Goal: Task Accomplishment & Management: Manage account settings

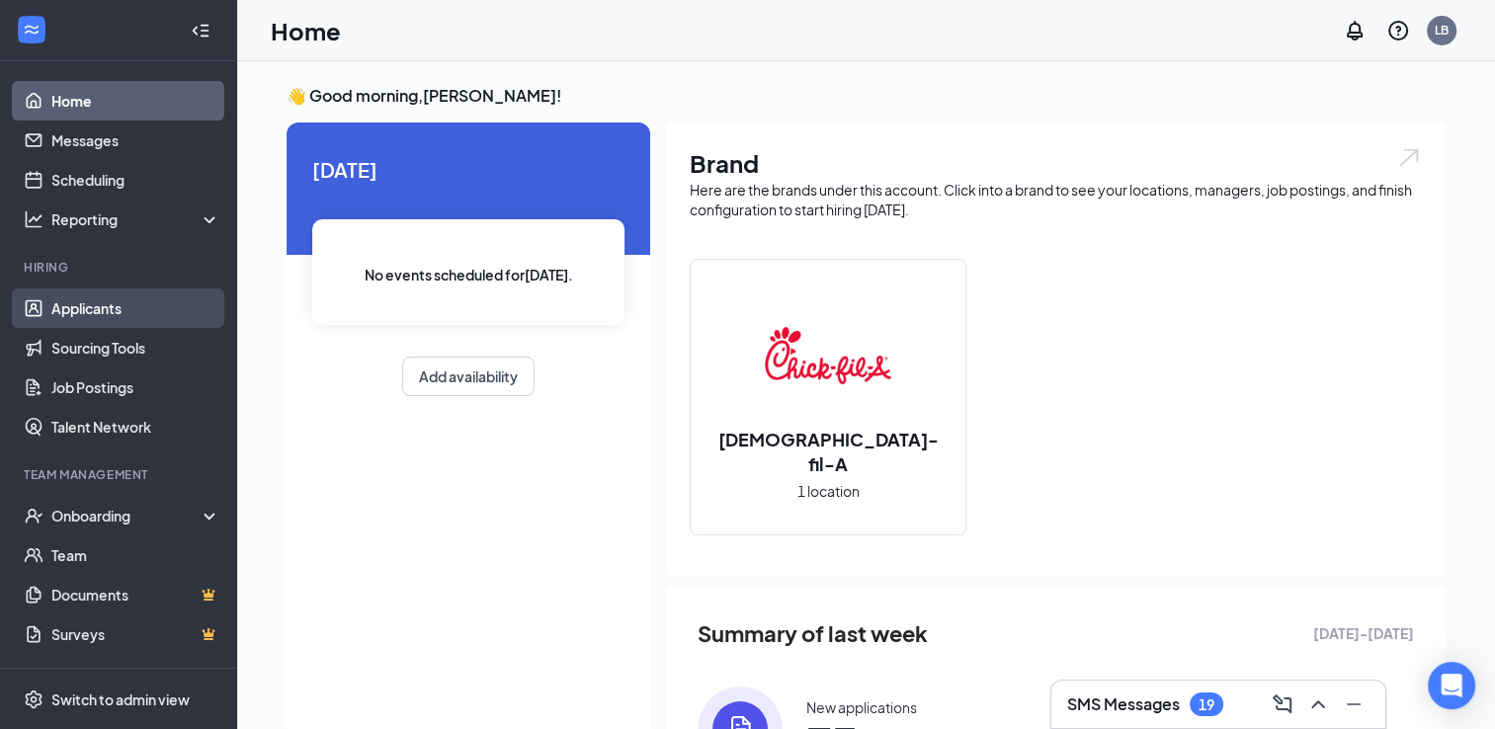
click at [127, 308] on link "Applicants" at bounding box center [135, 308] width 169 height 40
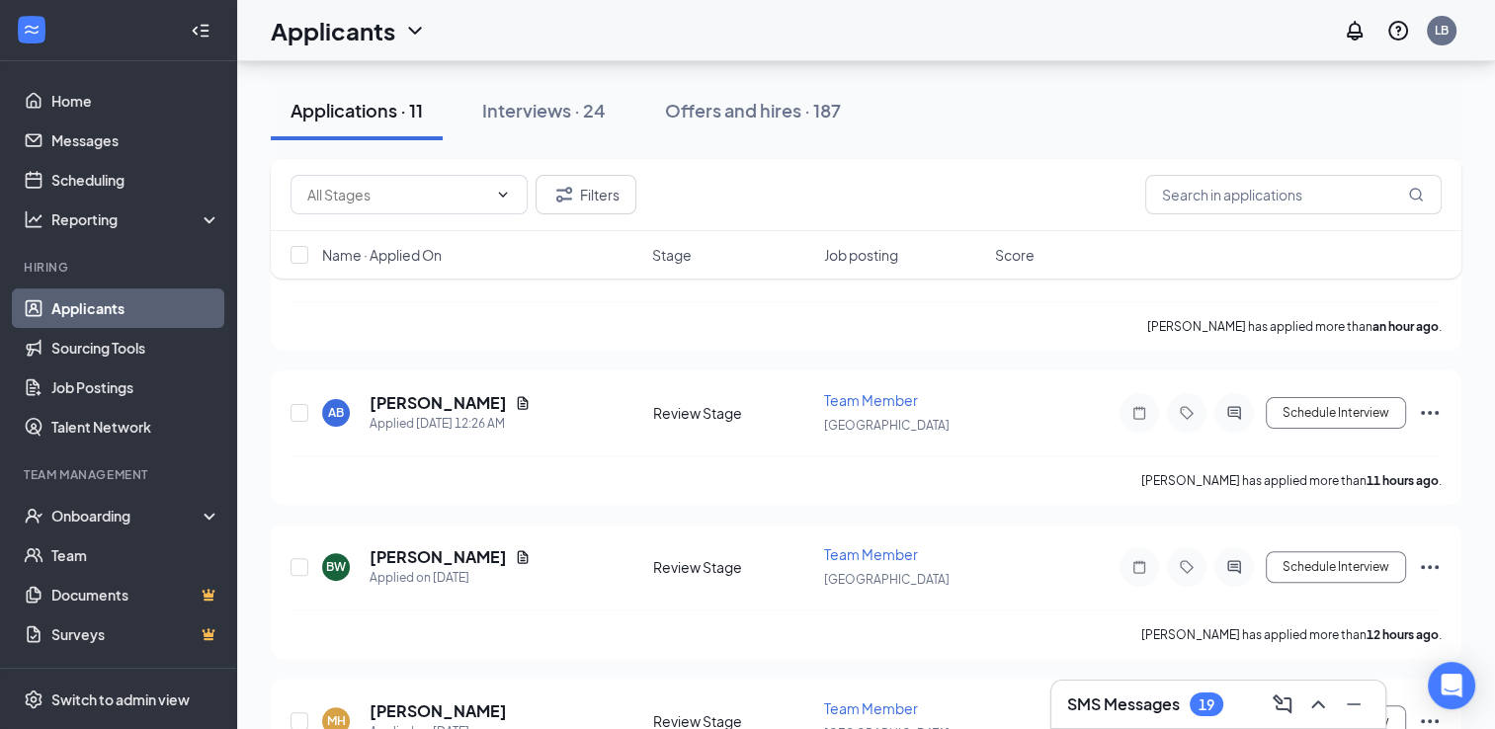
scroll to position [473, 0]
click at [1313, 190] on input "text" at bounding box center [1293, 195] width 296 height 40
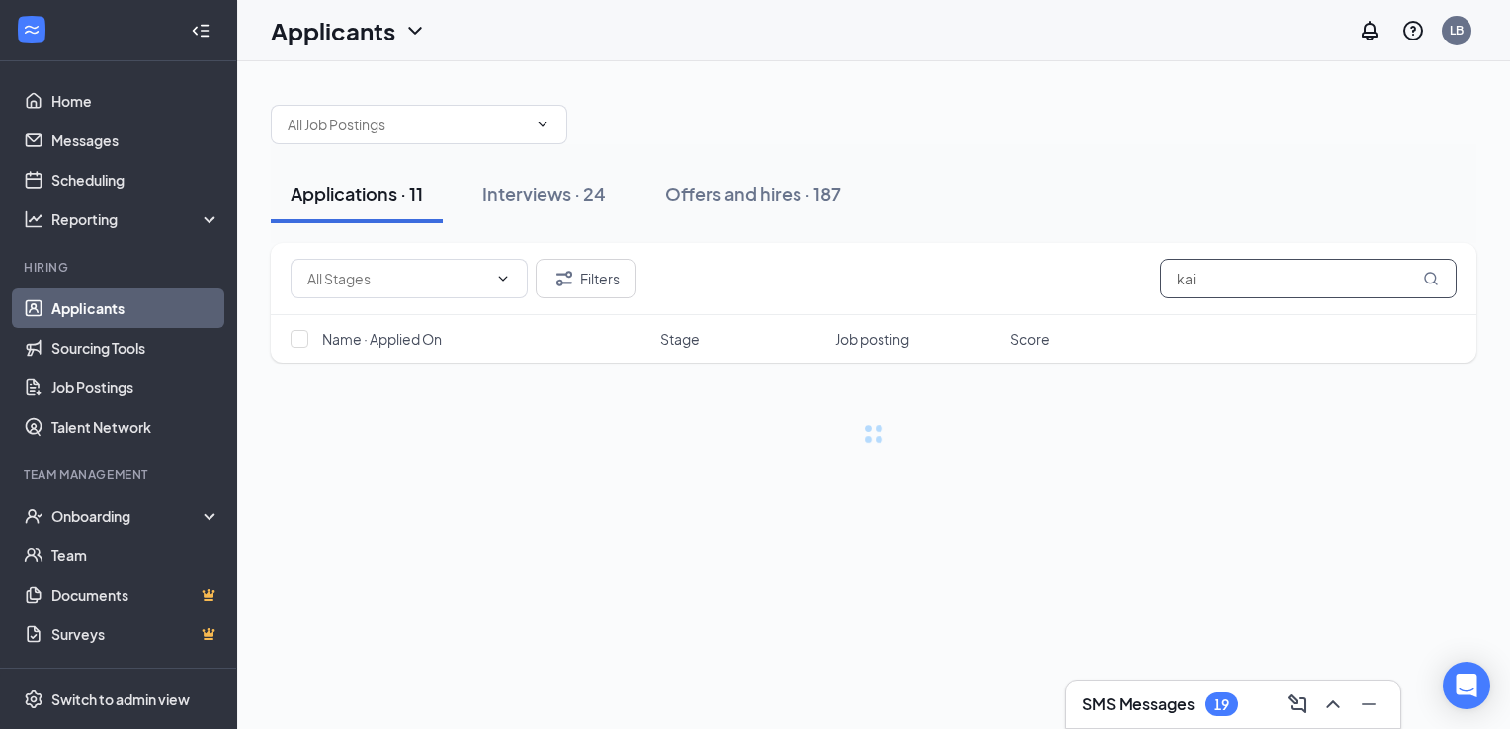
type input "kai"
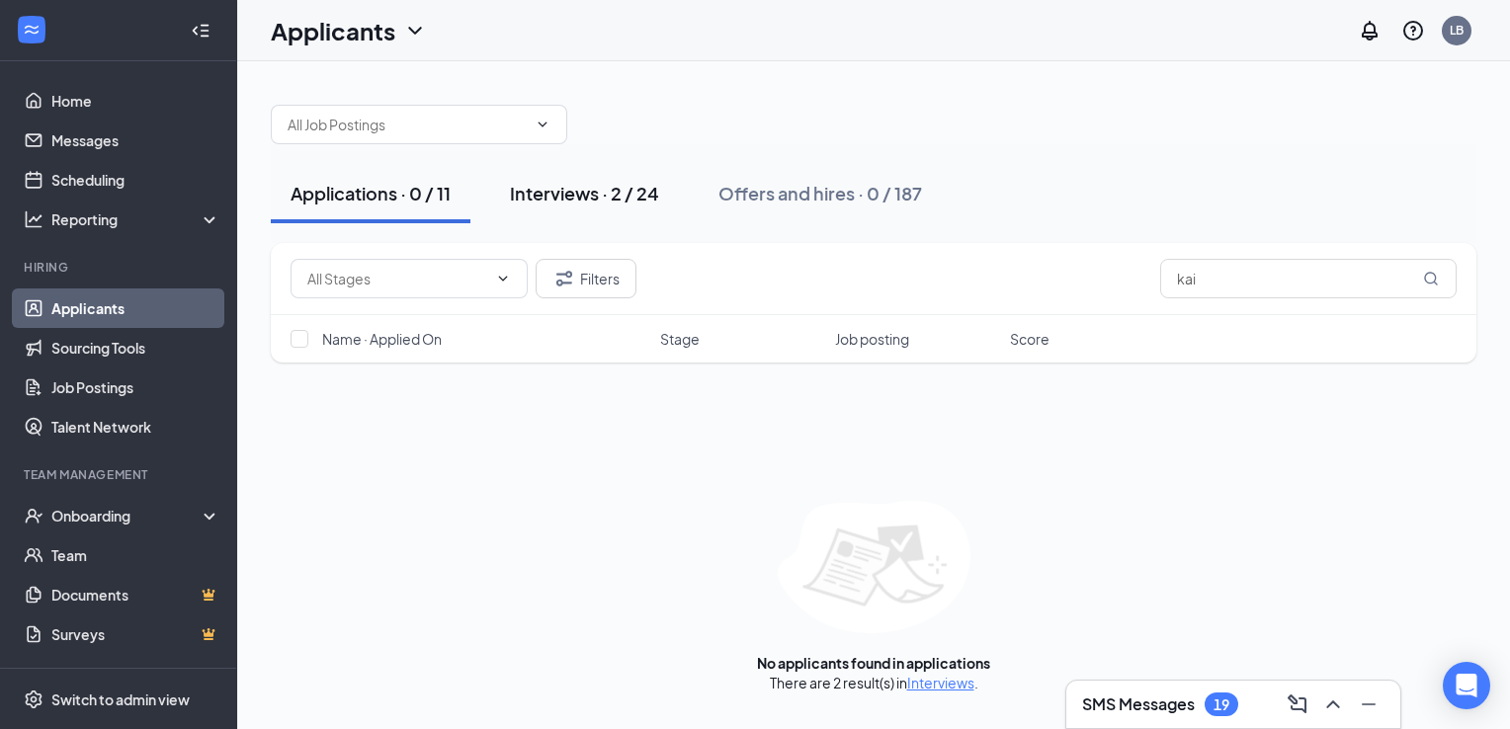
click at [605, 182] on div "Interviews · 2 / 24" at bounding box center [584, 193] width 149 height 25
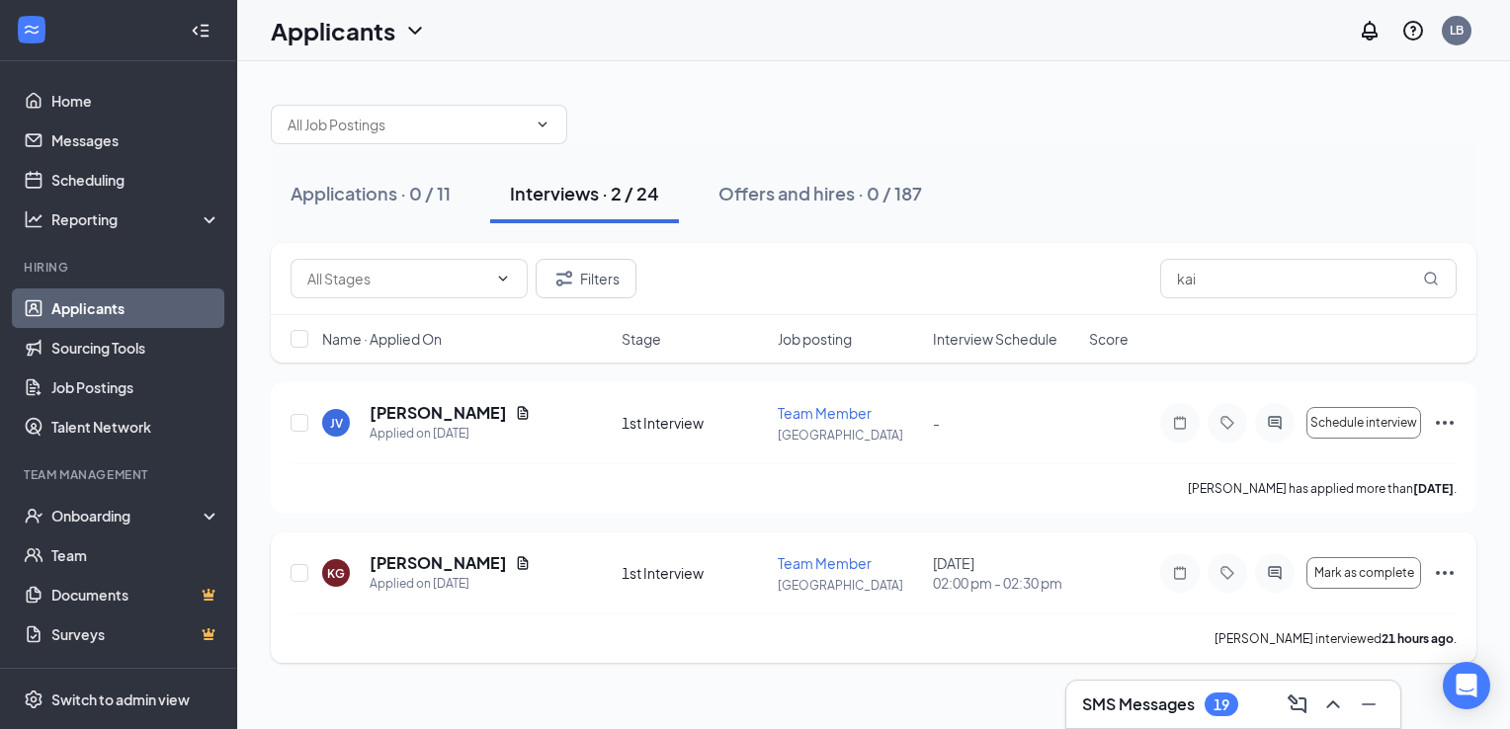
click at [1441, 575] on icon "Ellipses" at bounding box center [1444, 573] width 24 height 24
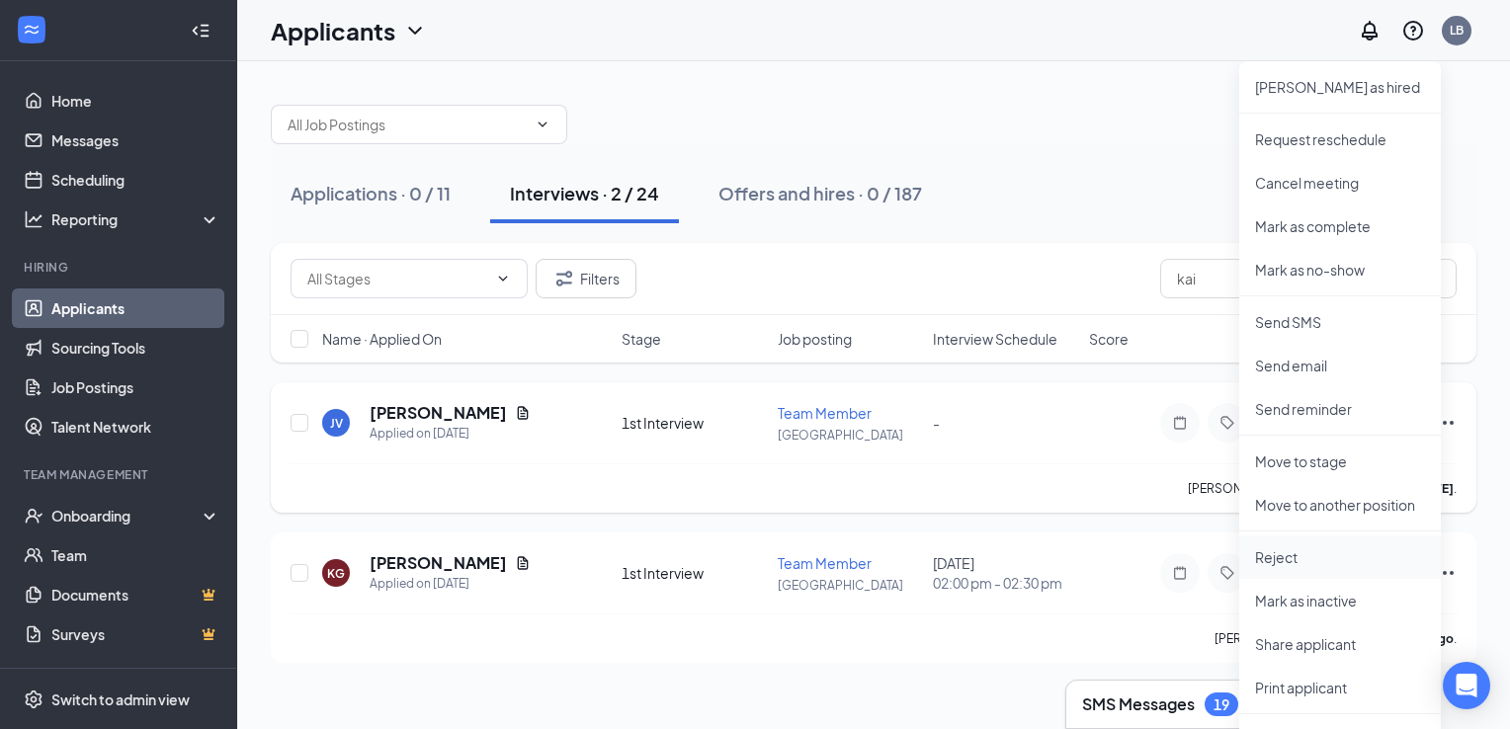
click at [1302, 555] on p "Reject" at bounding box center [1340, 557] width 170 height 20
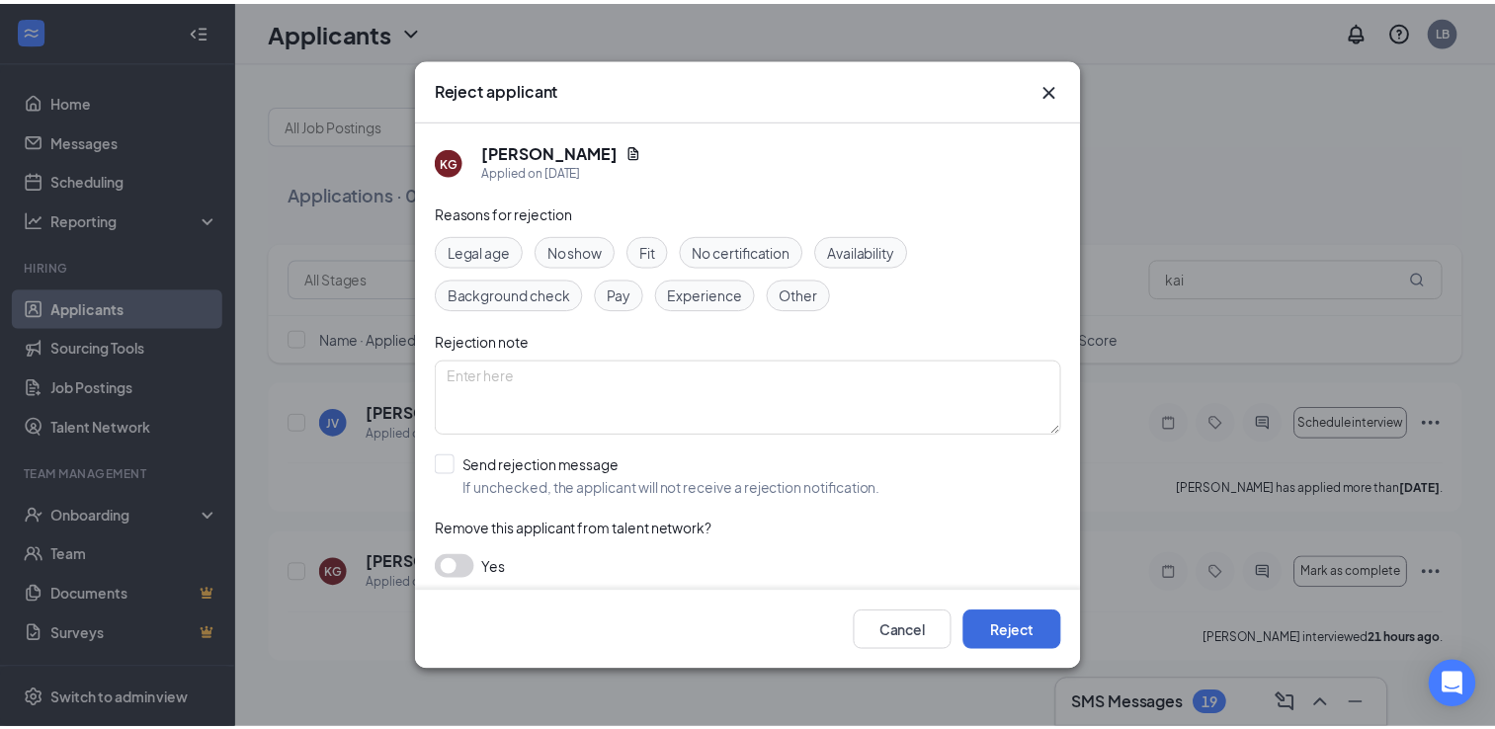
scroll to position [6, 0]
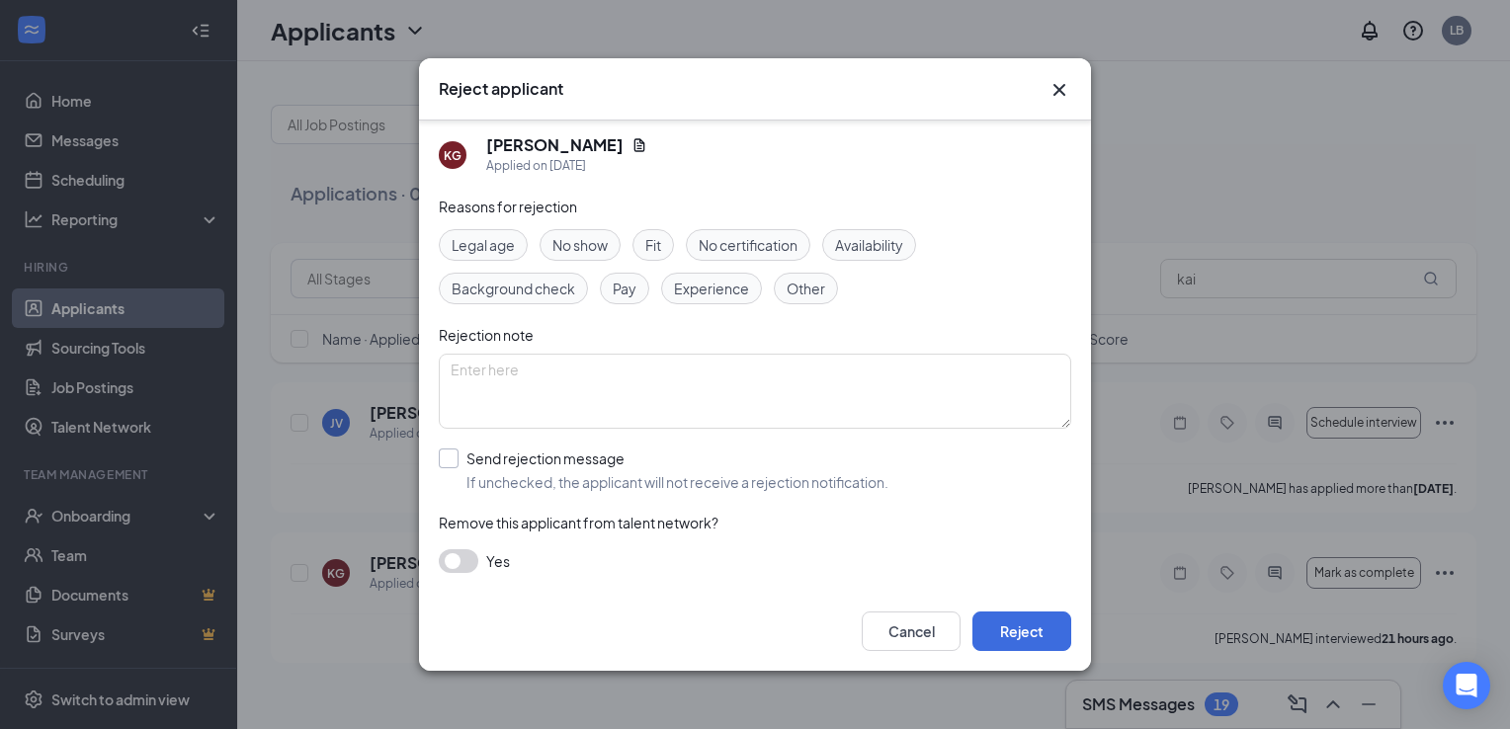
click at [449, 456] on input "Send rejection message If unchecked, the applicant will not receive a rejection…" at bounding box center [663, 470] width 449 height 43
checkbox input "true"
click at [1018, 641] on button "Reject" at bounding box center [1021, 632] width 99 height 40
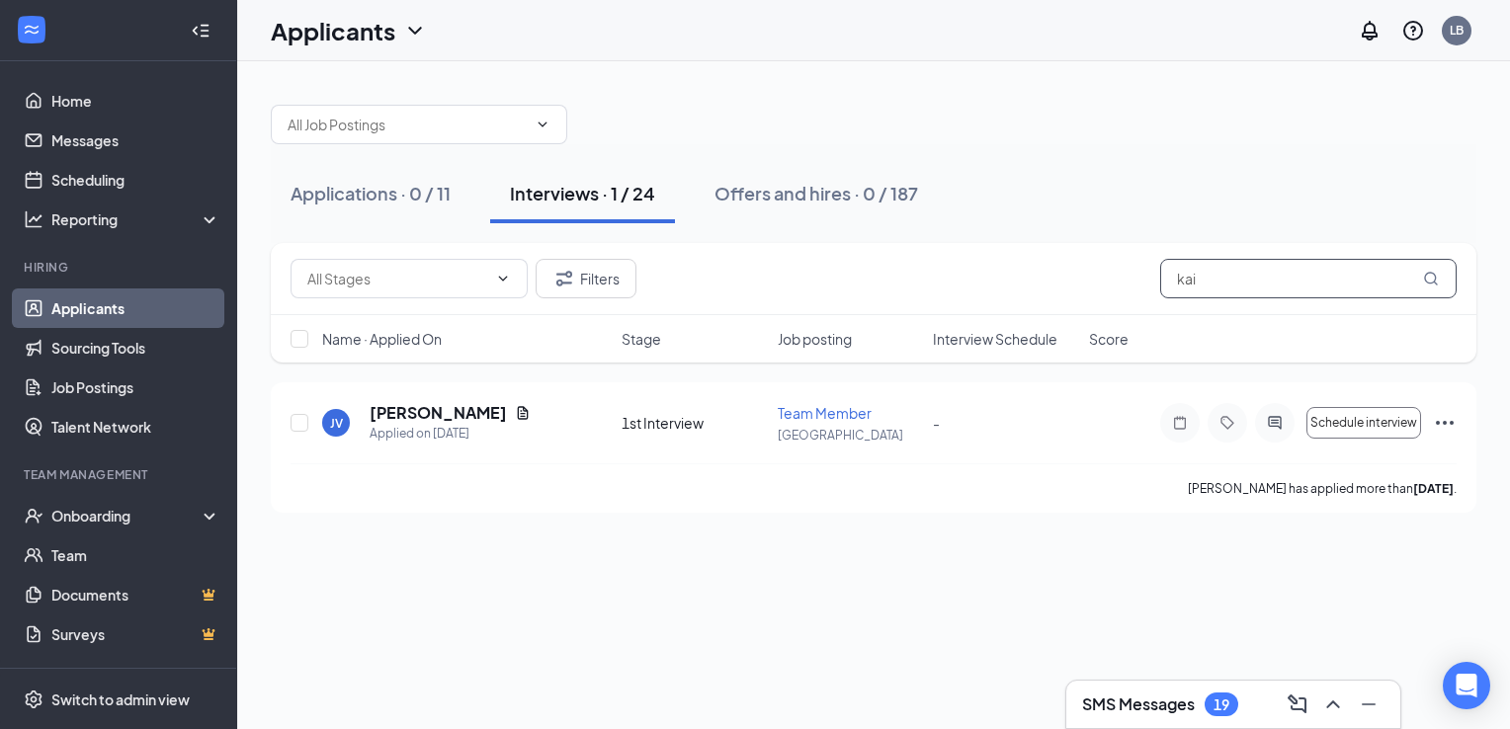
click at [1200, 267] on input "kai" at bounding box center [1308, 279] width 296 height 40
type input "k"
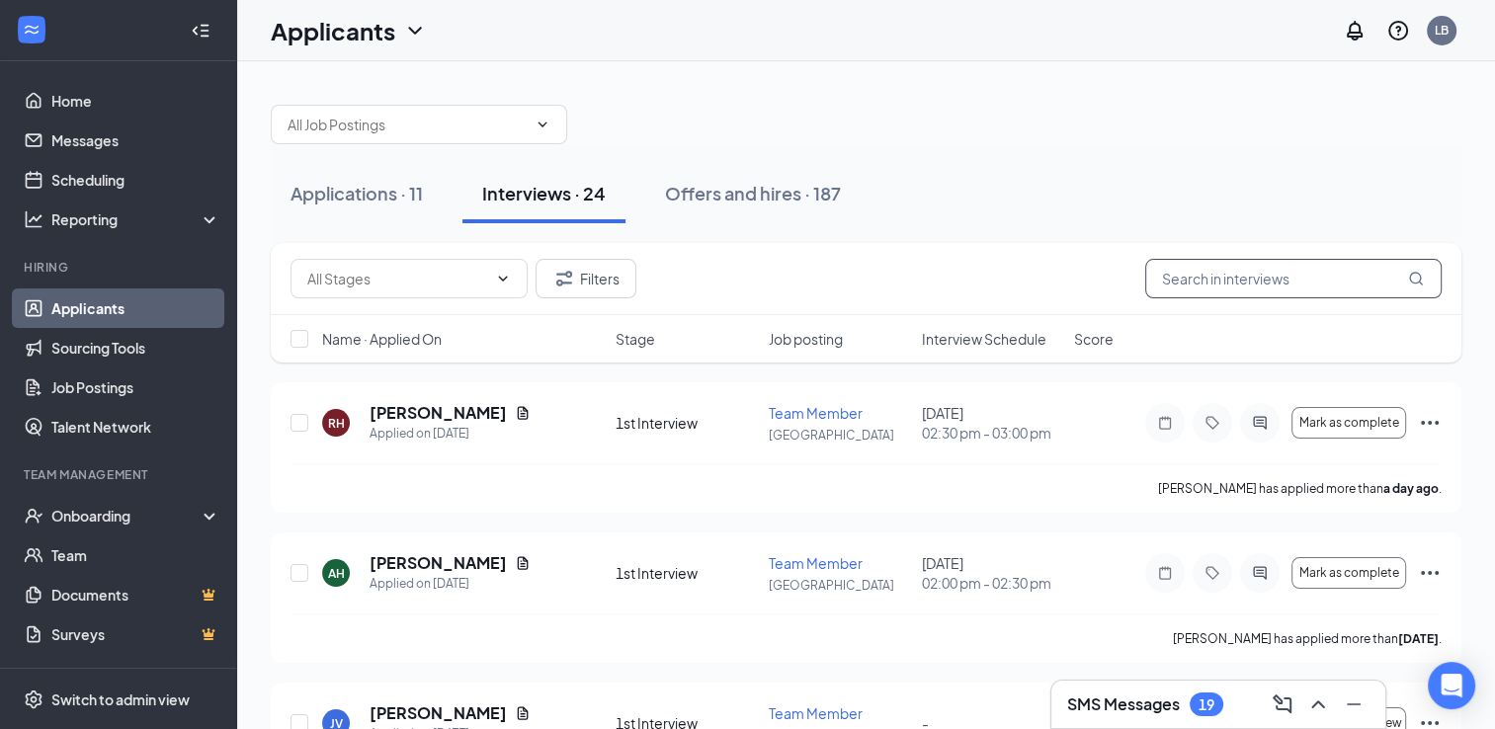
type input "j"
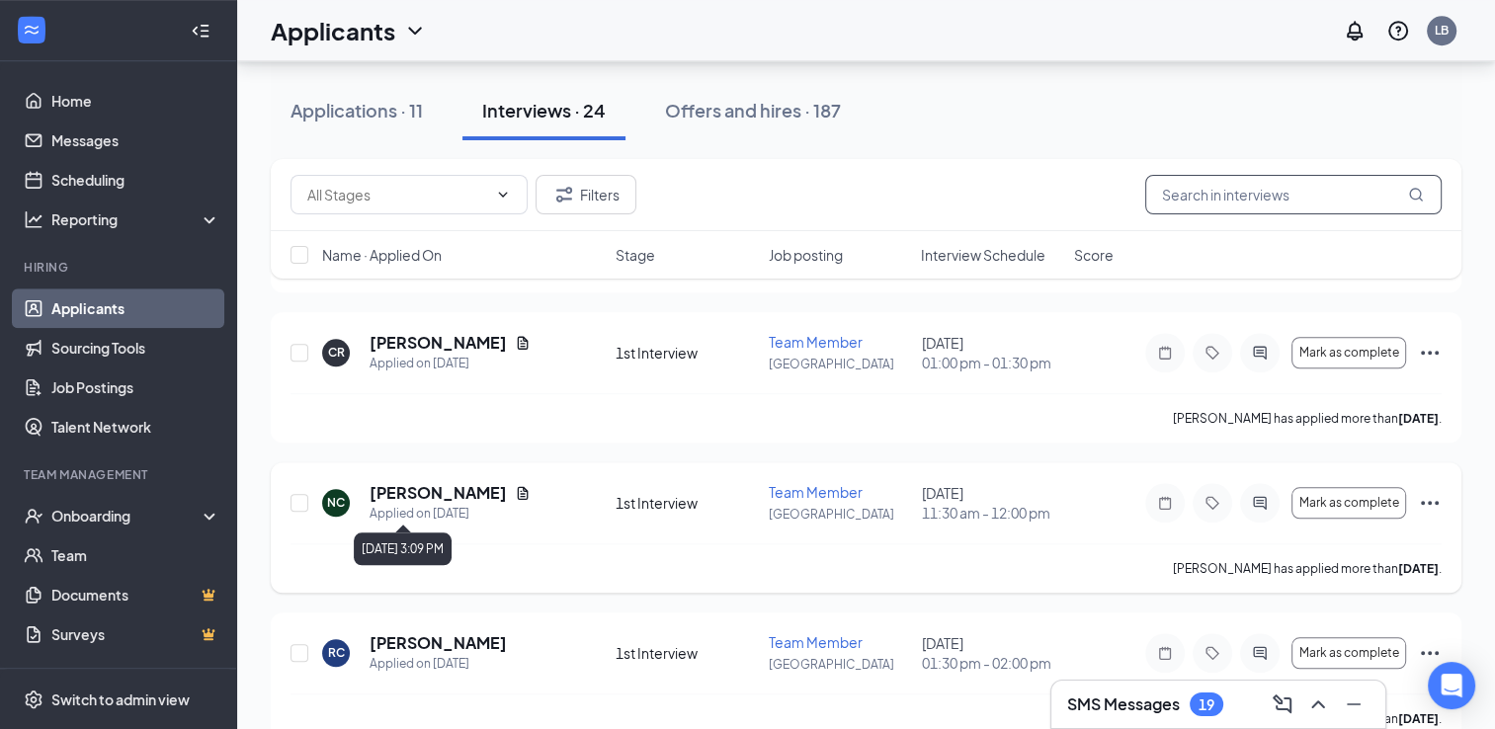
scroll to position [1723, 0]
click at [1432, 492] on icon "Ellipses" at bounding box center [1430, 502] width 24 height 24
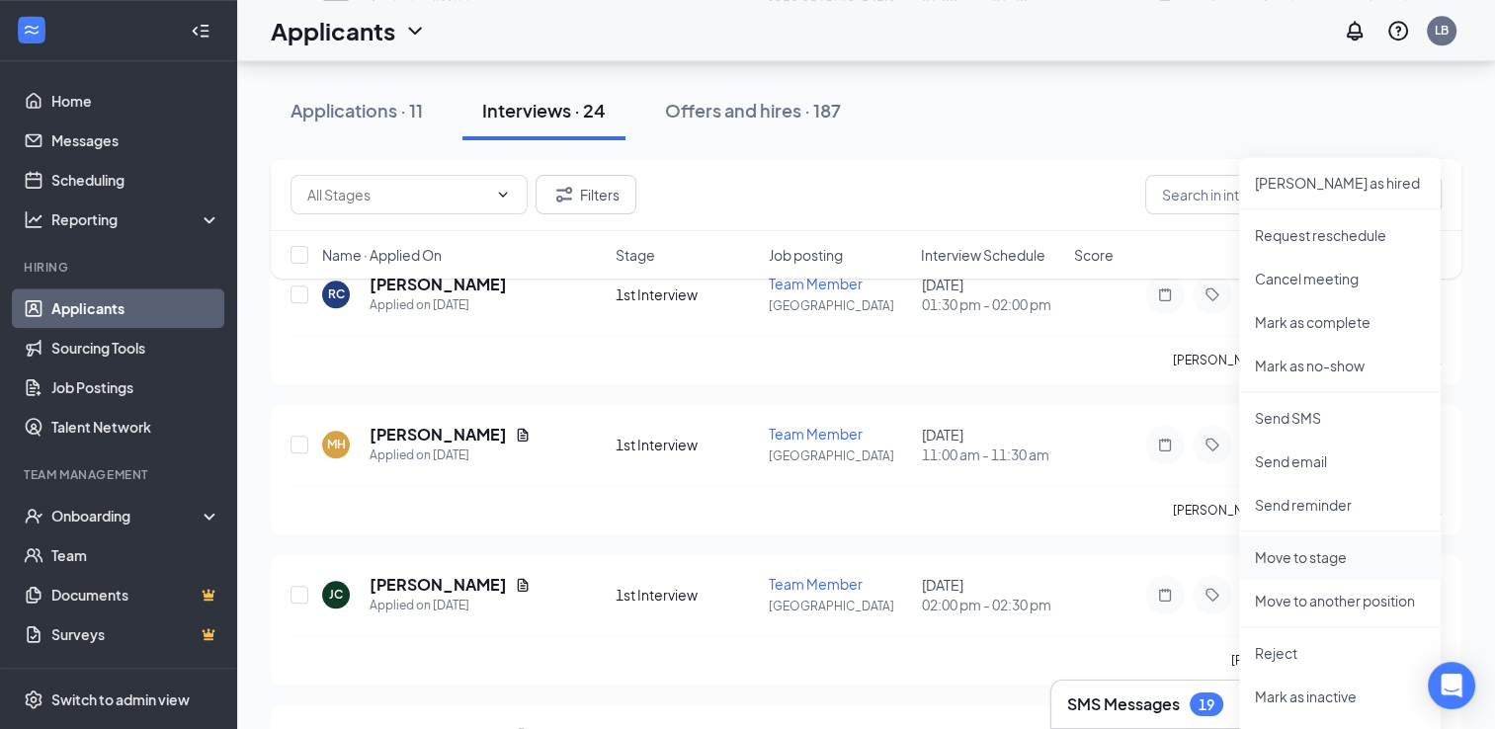
scroll to position [2082, 0]
click at [1289, 664] on li "Reject" at bounding box center [1340, 651] width 202 height 43
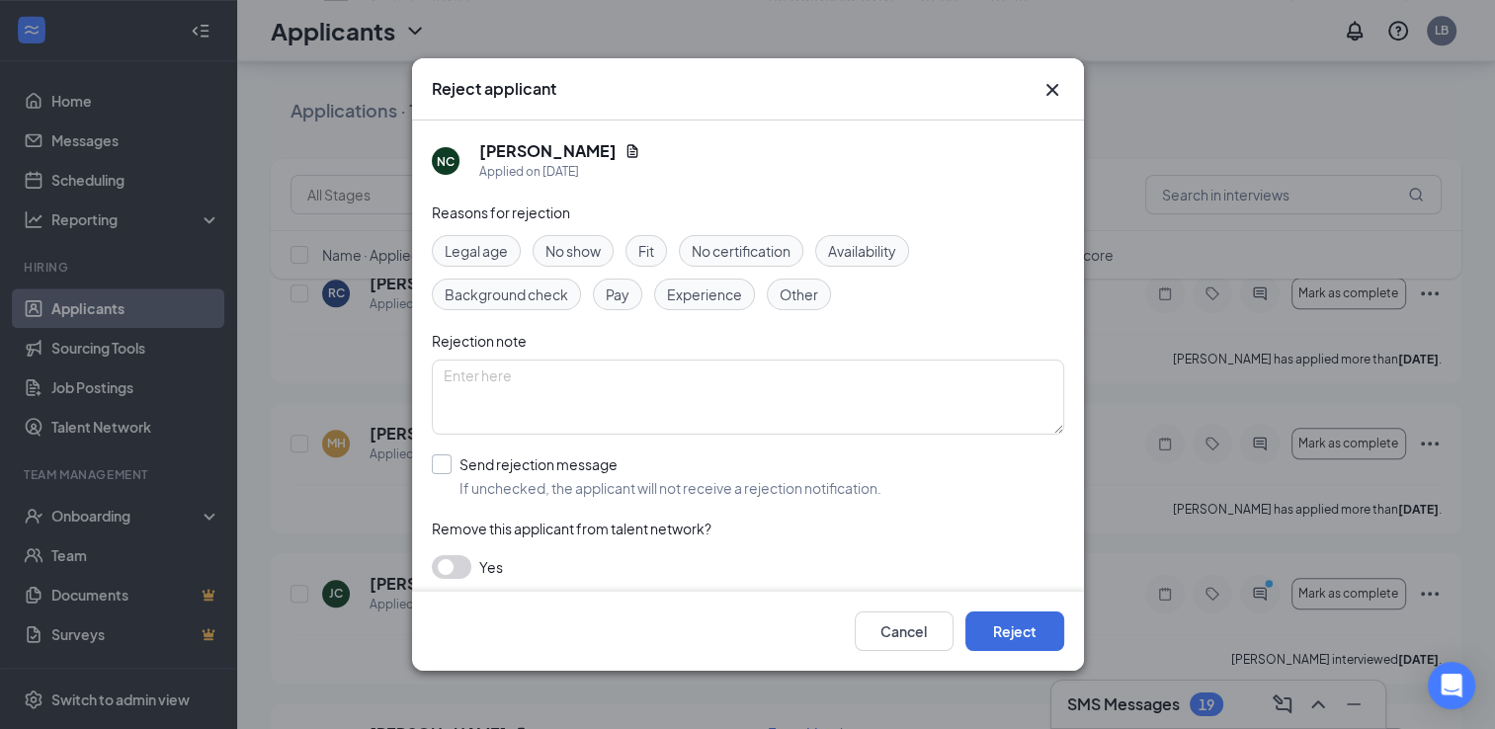
click at [435, 468] on input "Send rejection message If unchecked, the applicant will not receive a rejection…" at bounding box center [656, 475] width 449 height 43
checkbox input "true"
click at [1027, 630] on button "Reject" at bounding box center [1014, 632] width 99 height 40
